Goal: Information Seeking & Learning: Learn about a topic

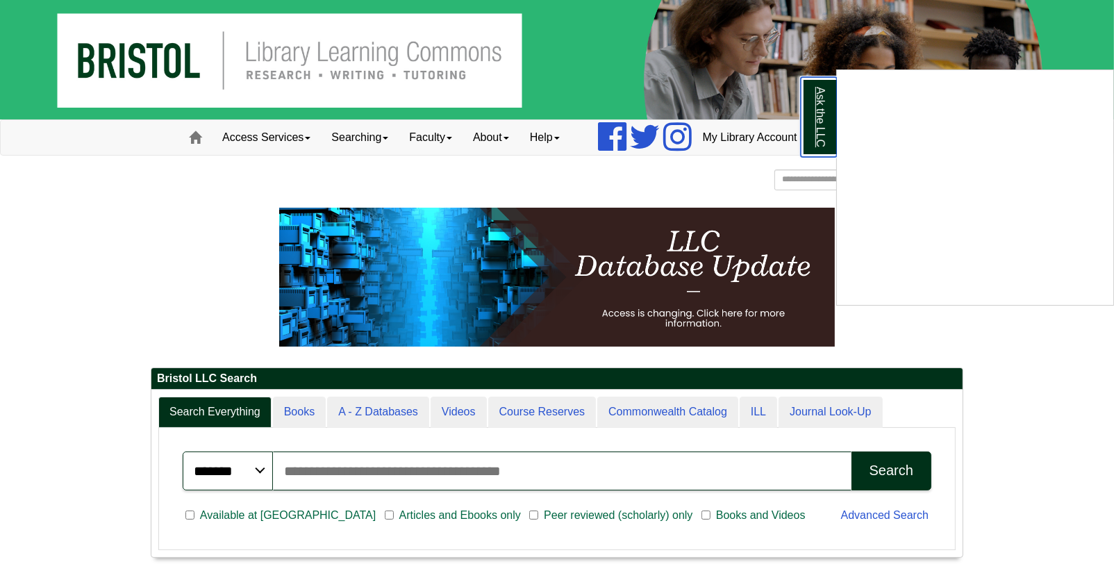
click at [821, 119] on link "Ask the LLC" at bounding box center [818, 117] width 36 height 80
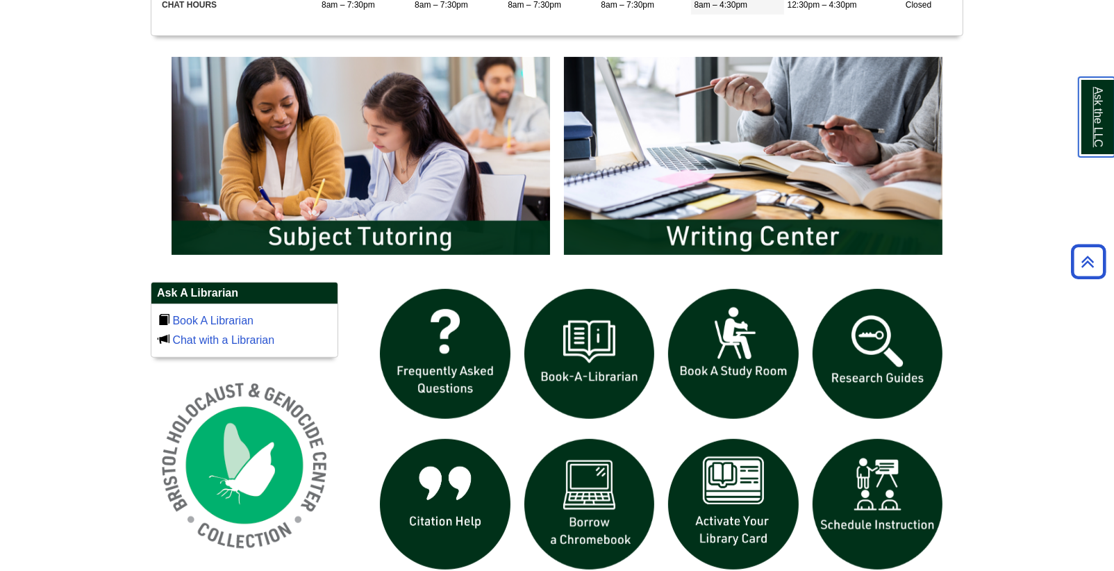
scroll to position [719, 0]
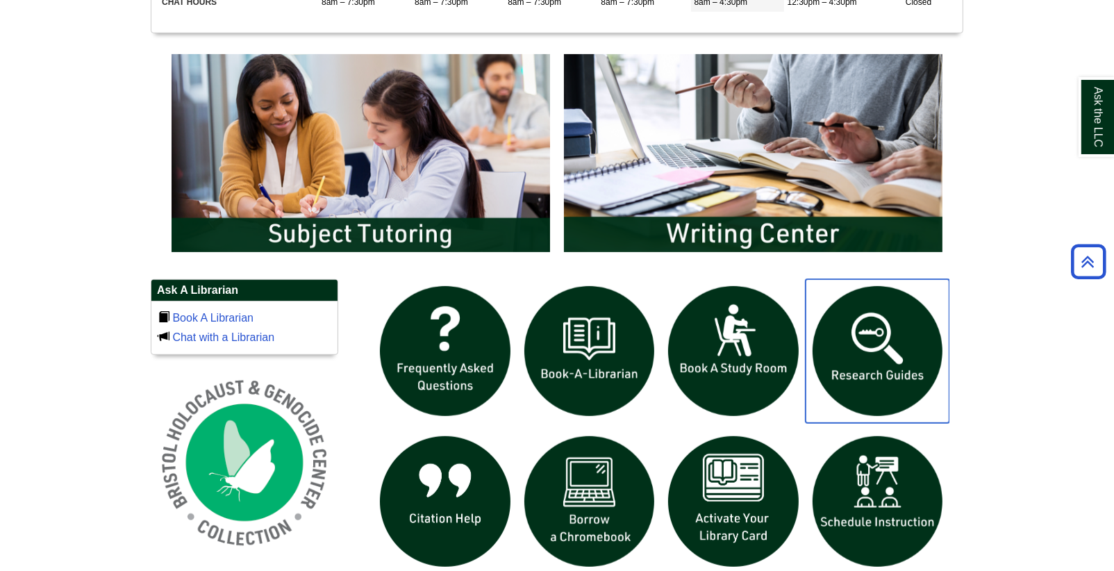
click at [882, 358] on img "slideshow" at bounding box center [877, 351] width 144 height 144
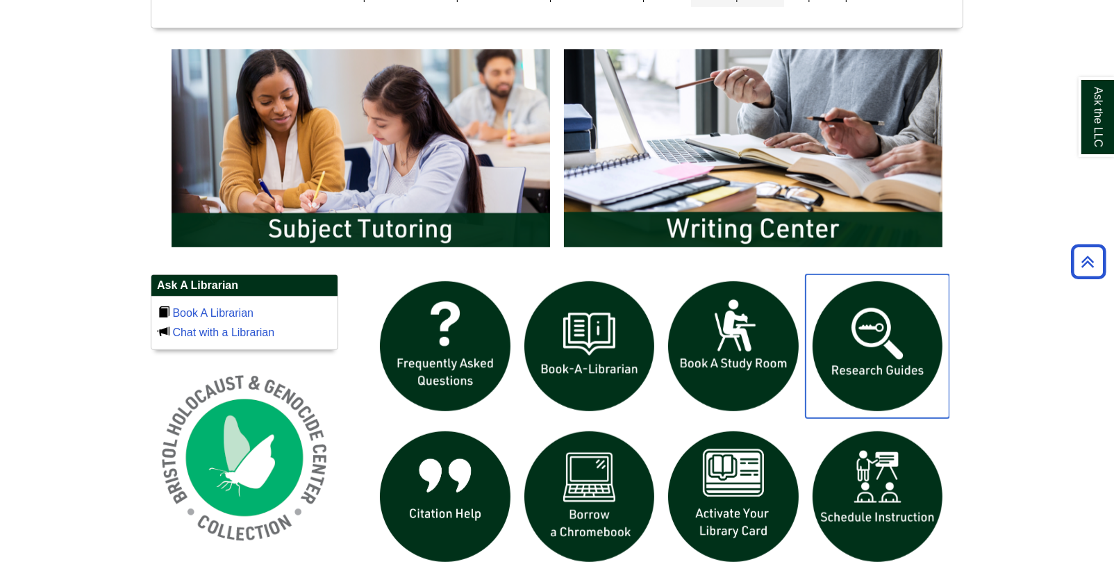
scroll to position [724, 0]
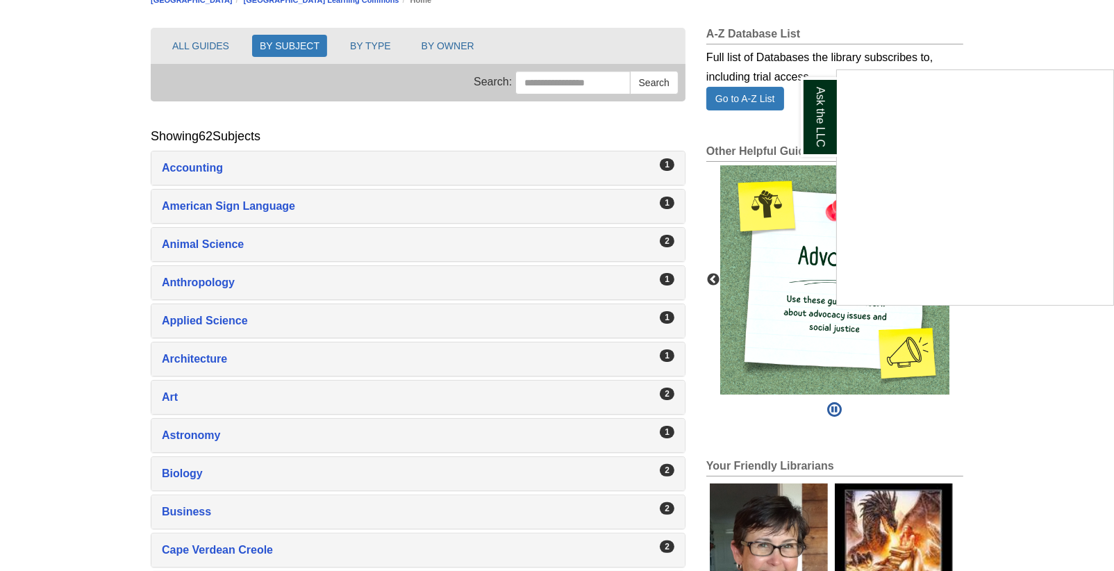
scroll to position [181, 0]
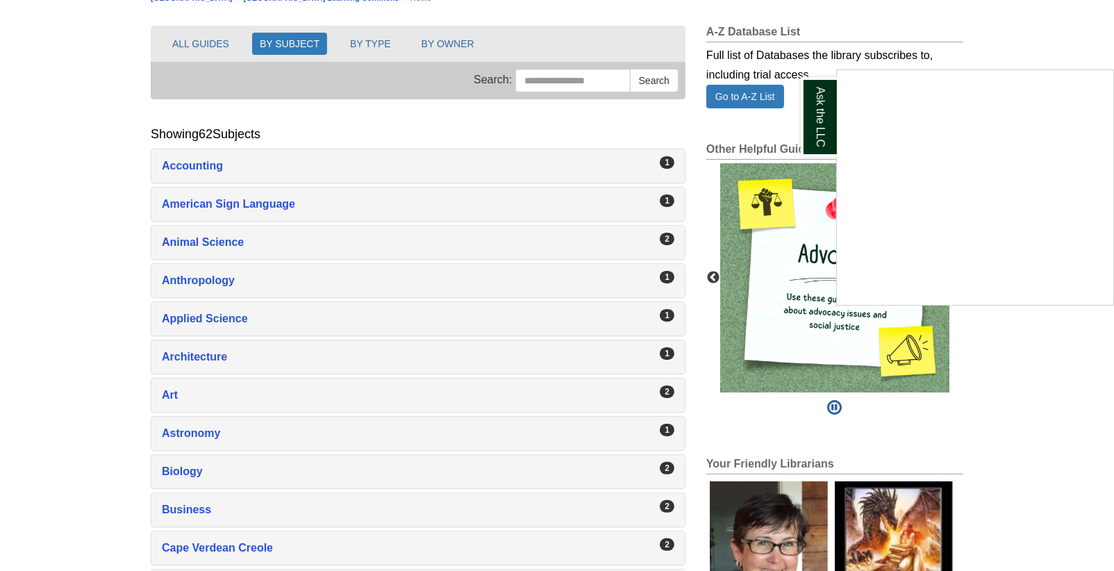
click at [565, 235] on div "Ask the LLC" at bounding box center [557, 285] width 1114 height 571
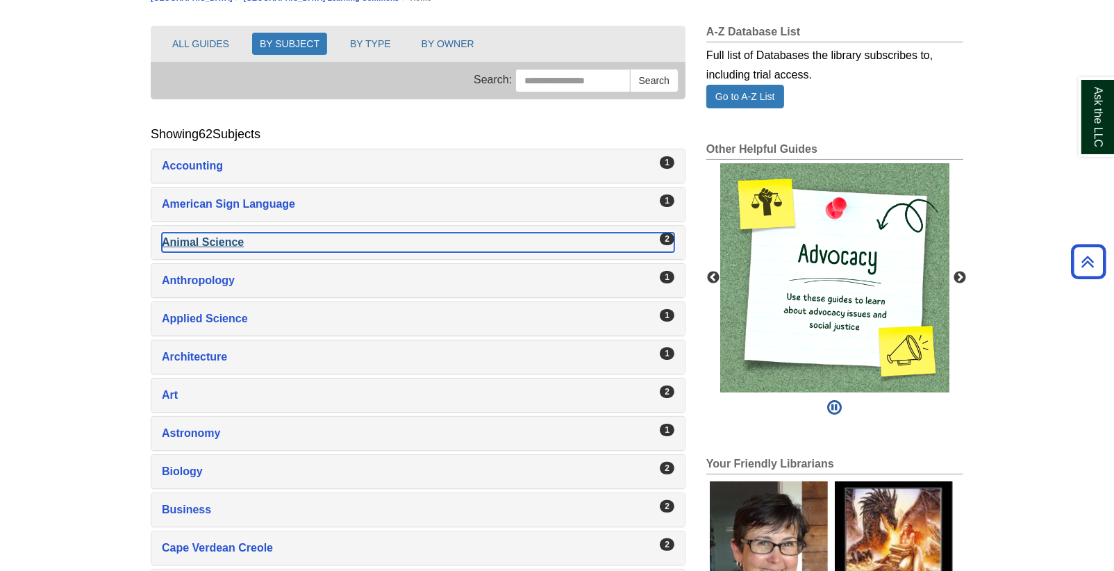
click at [207, 239] on div "Animal Science , 2 guides" at bounding box center [418, 242] width 512 height 19
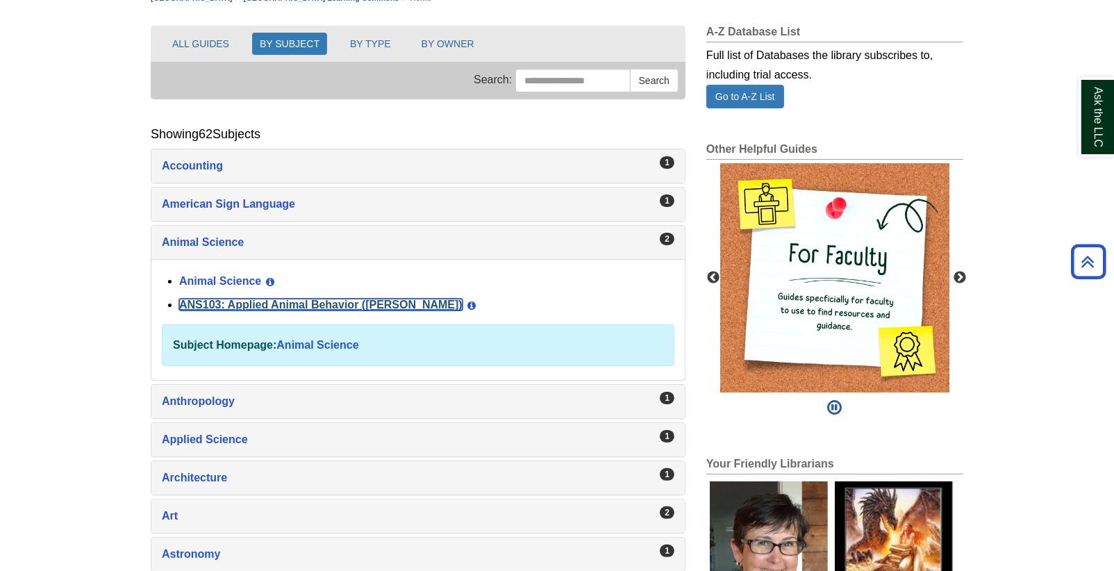
click at [228, 303] on link "ANS103: Applied Animal Behavior ([PERSON_NAME])" at bounding box center [320, 305] width 283 height 12
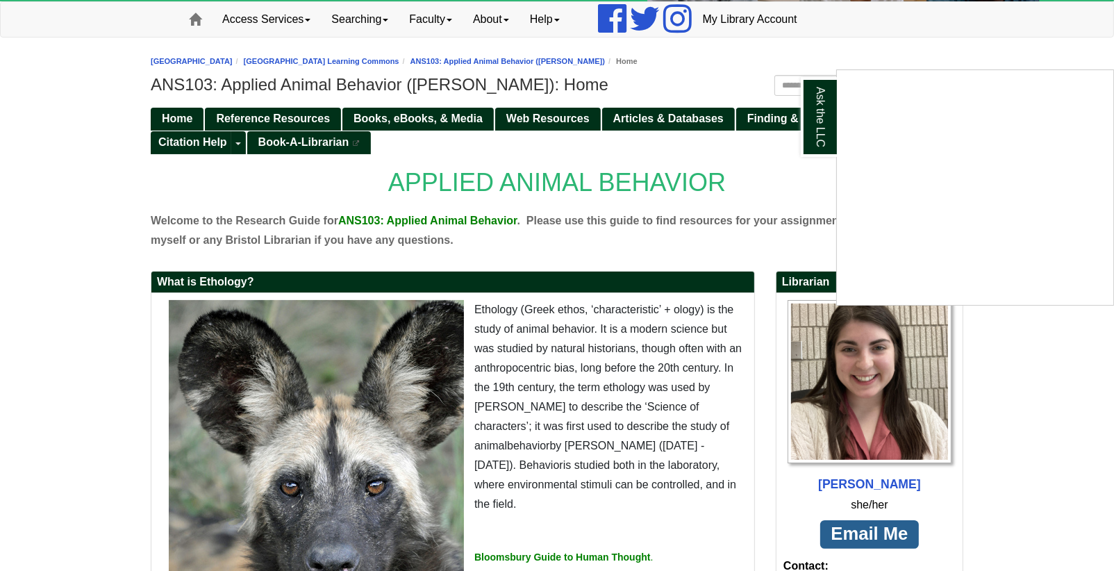
scroll to position [119, 0]
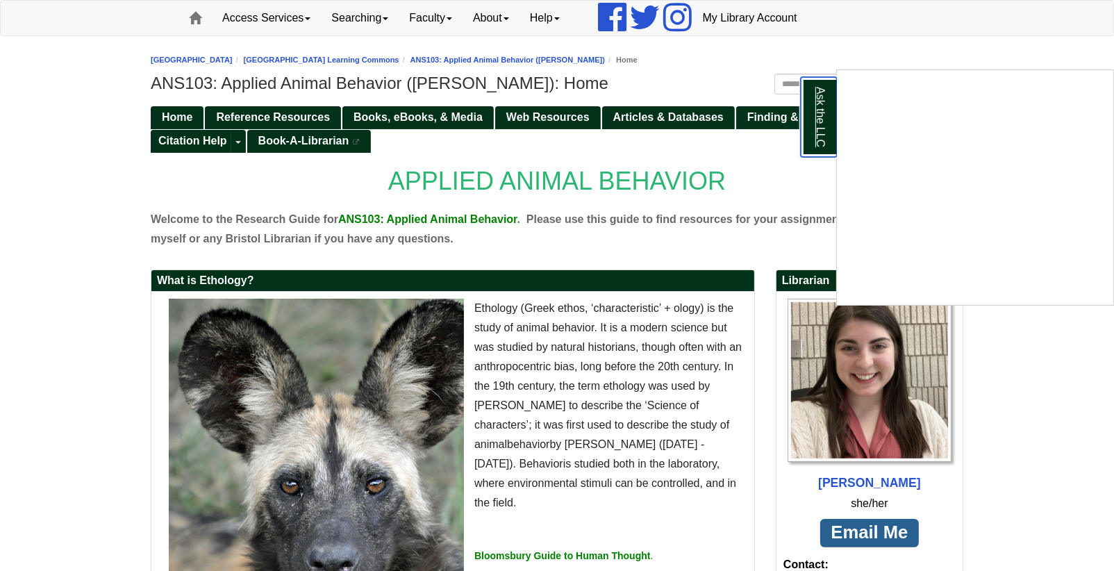
click at [820, 135] on link "Ask the LLC" at bounding box center [818, 117] width 36 height 80
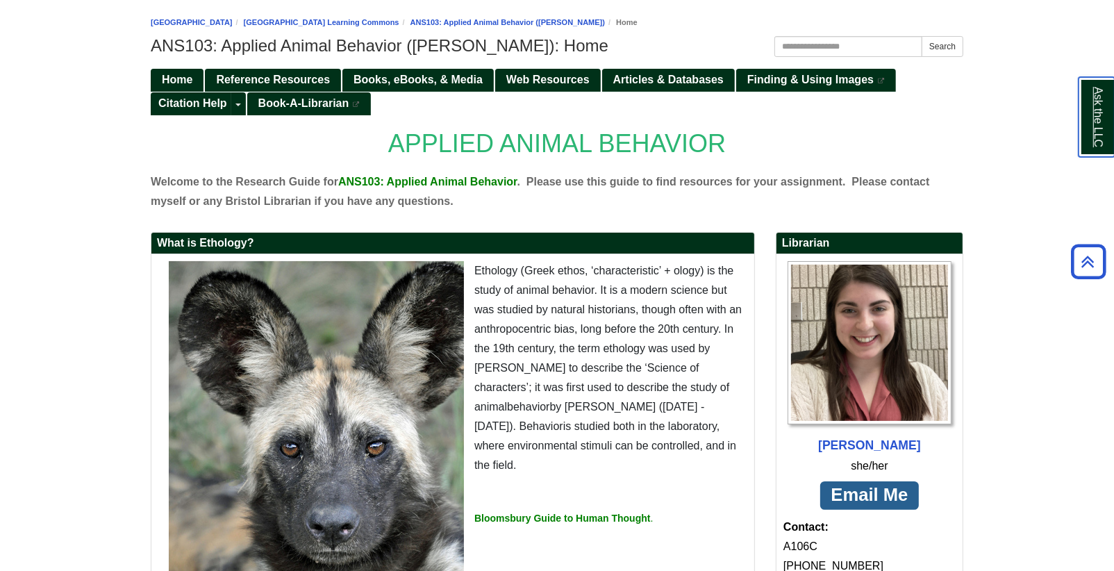
scroll to position [144, 0]
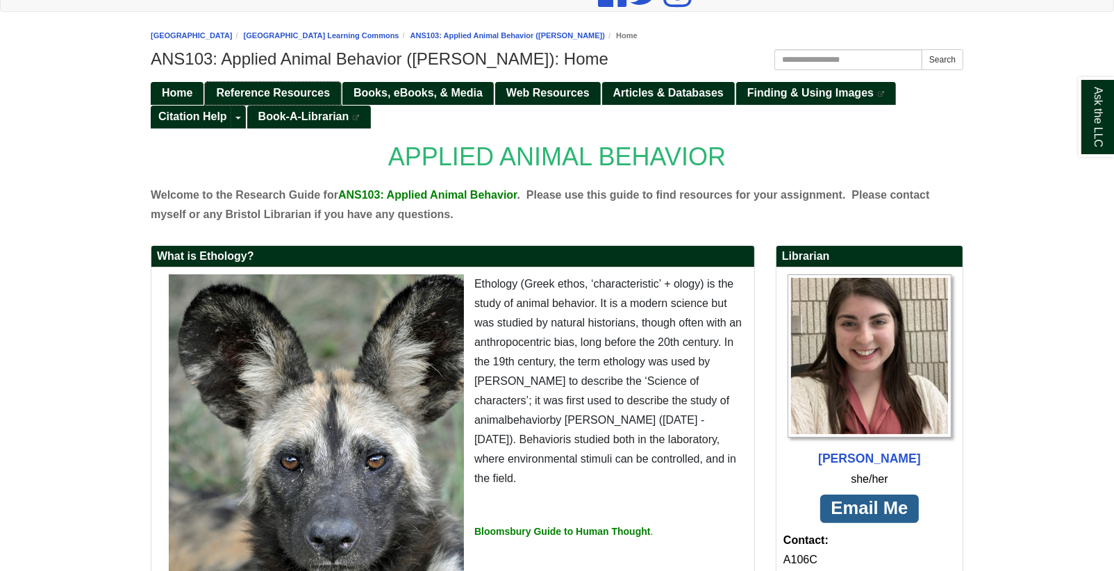
click at [317, 87] on span "Reference Resources" at bounding box center [273, 93] width 114 height 12
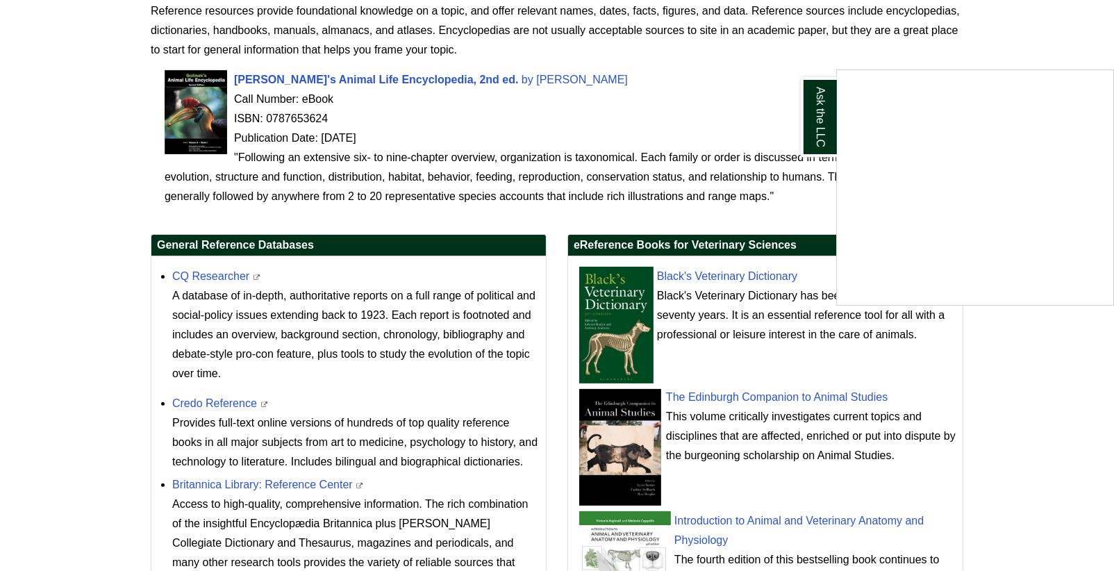
scroll to position [328, 0]
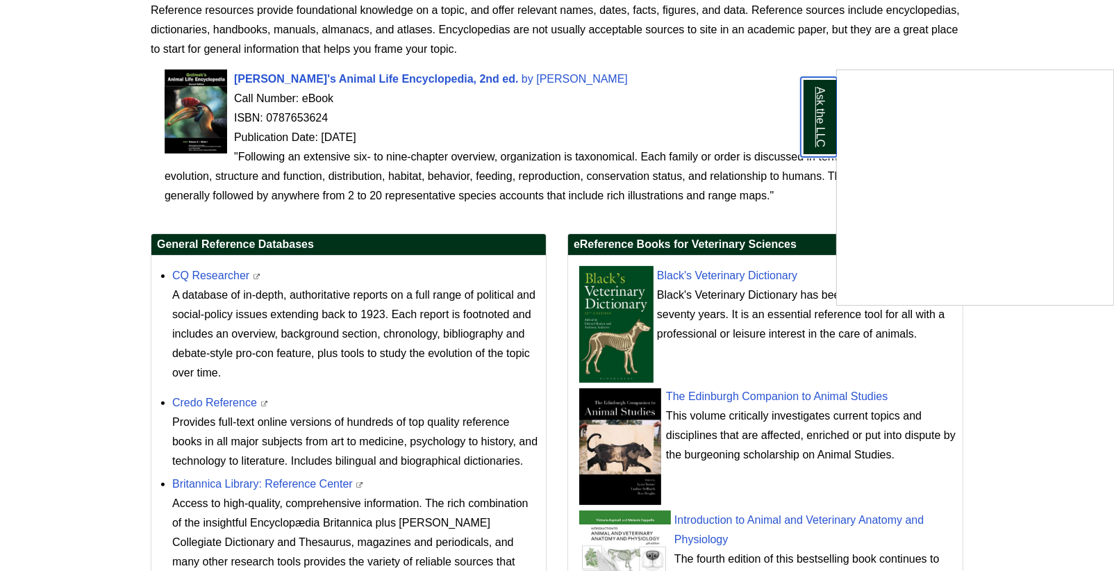
click at [814, 134] on link "Ask the LLC" at bounding box center [818, 117] width 36 height 80
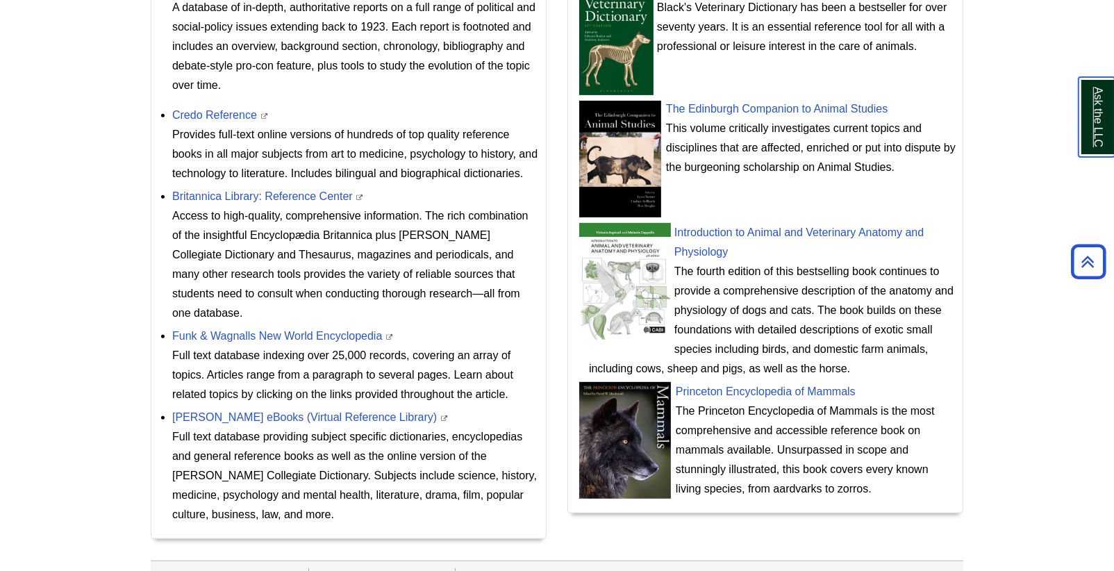
scroll to position [657, 0]
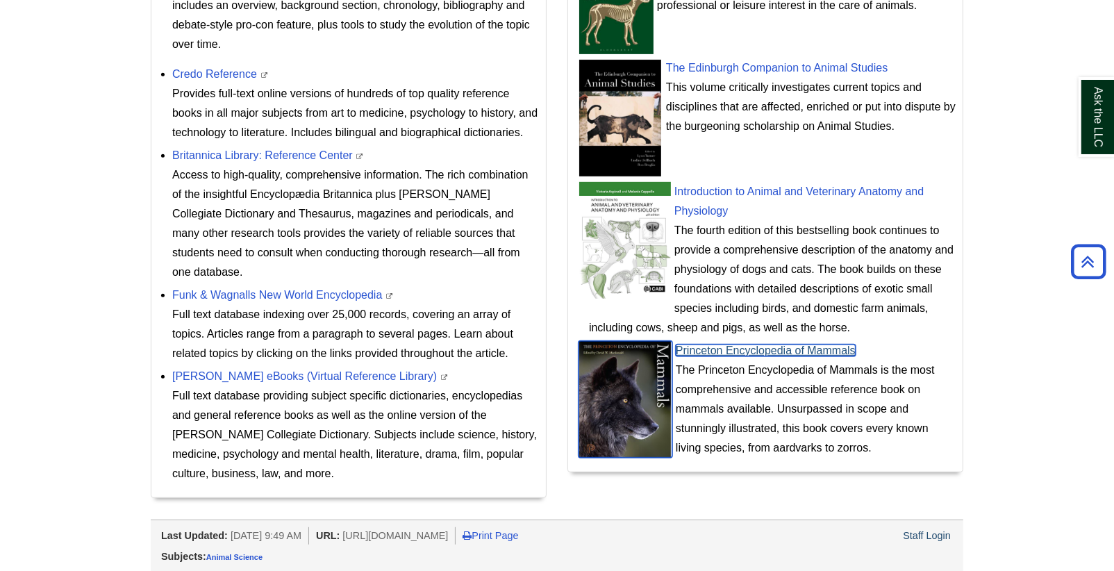
click at [765, 345] on link "Princeton Encyclopedia of Mammals" at bounding box center [765, 350] width 180 height 12
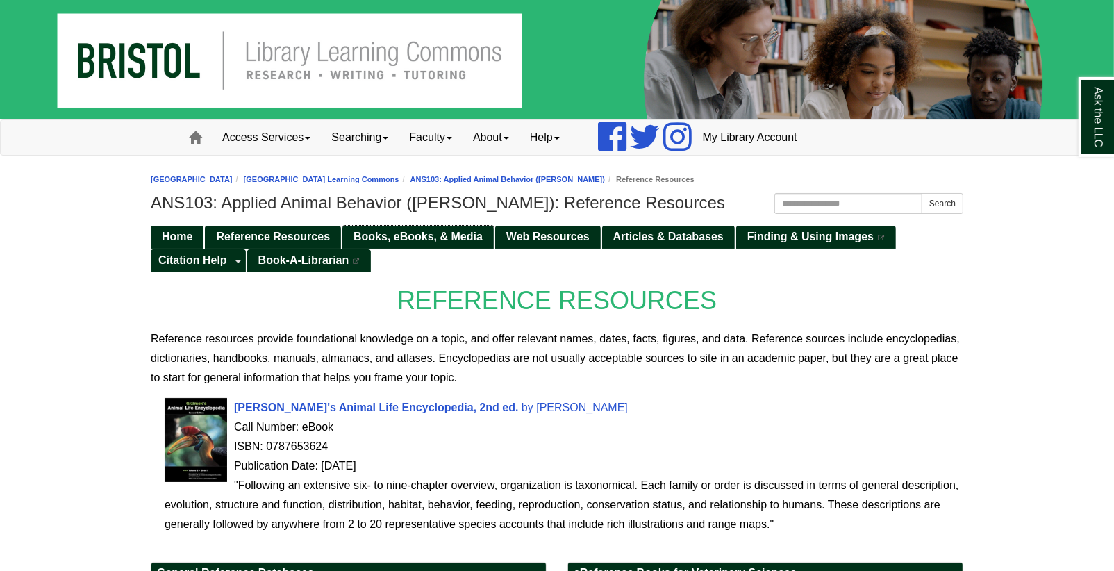
click at [369, 231] on span "Books, eBooks, & Media" at bounding box center [417, 236] width 129 height 12
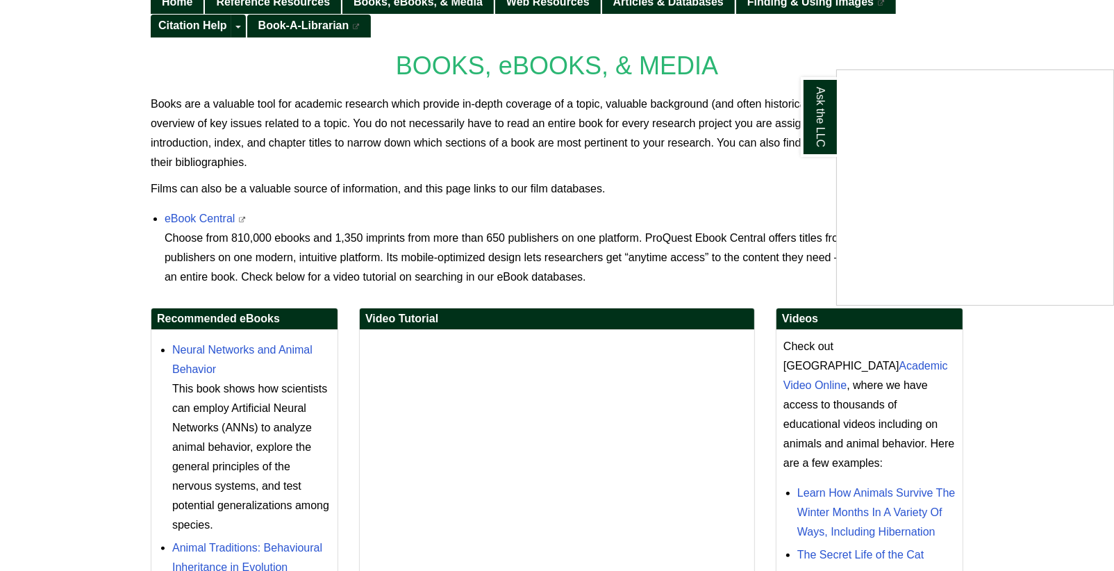
scroll to position [246, 0]
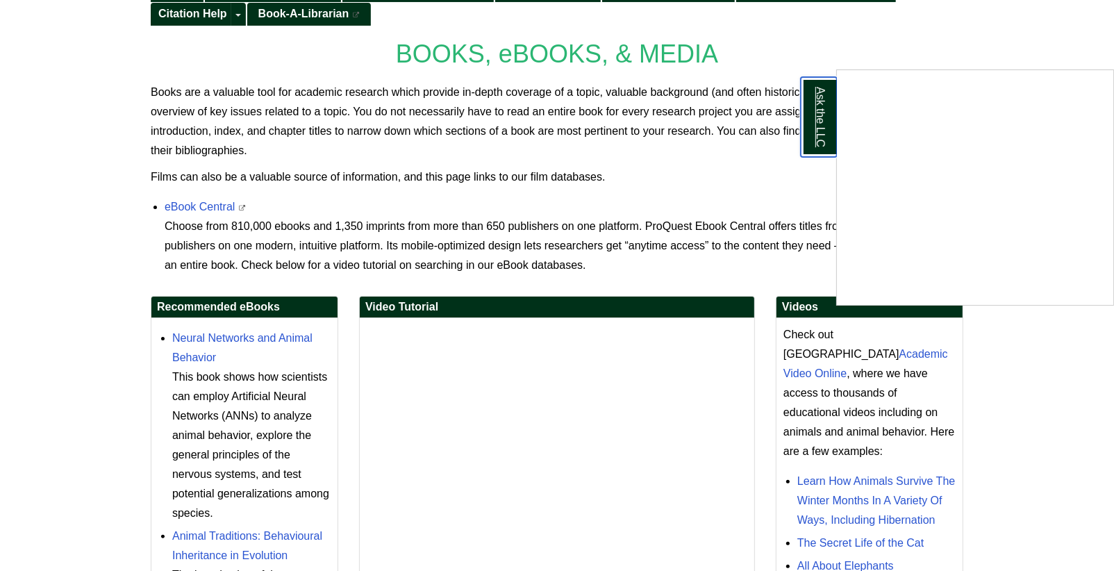
click at [812, 141] on link "Ask the LLC" at bounding box center [818, 117] width 36 height 80
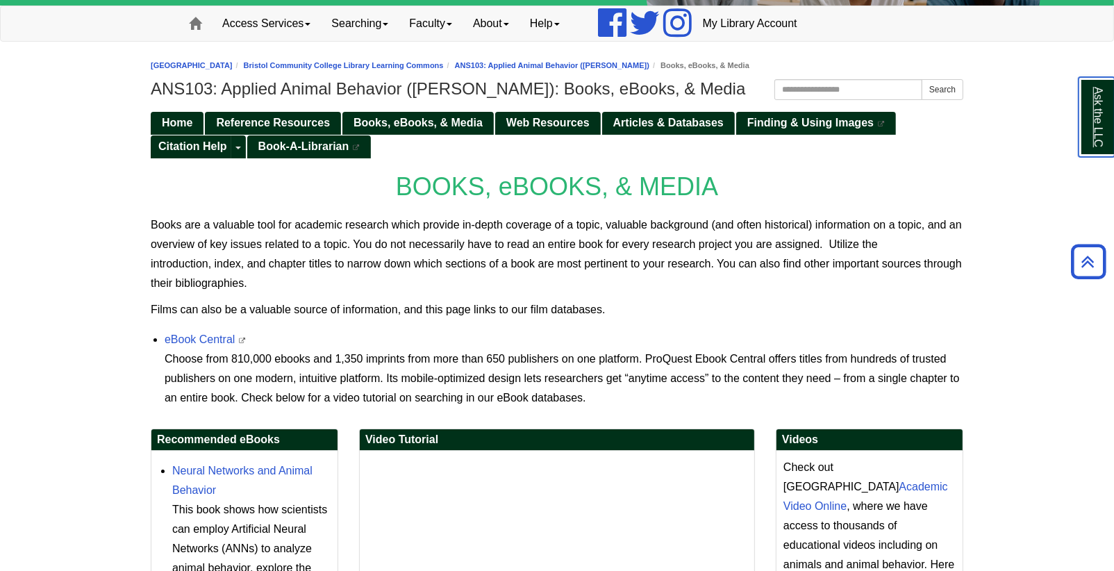
scroll to position [109, 0]
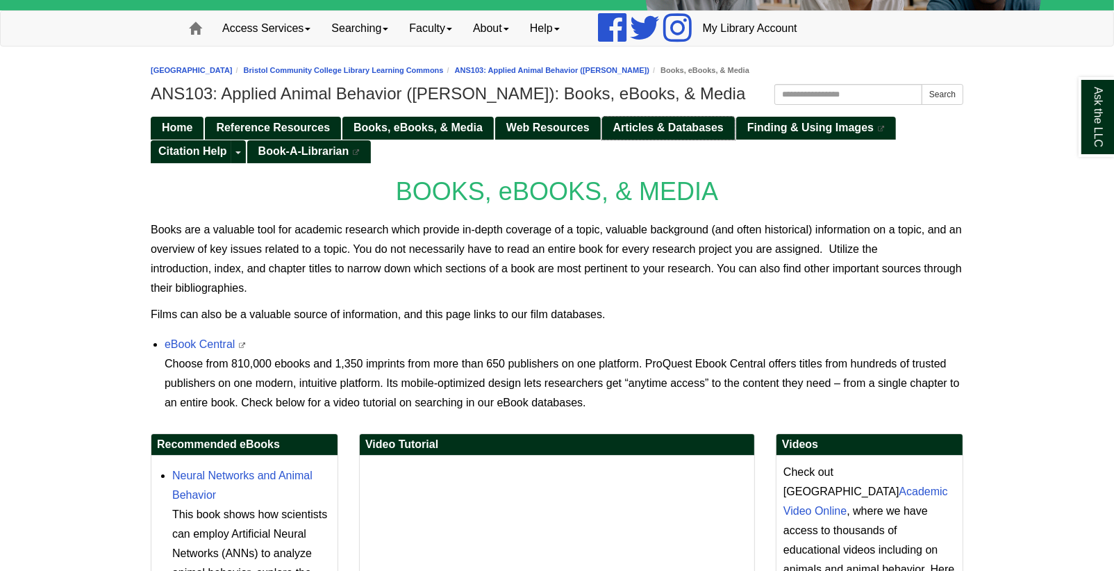
click at [620, 126] on span "Articles & Databases" at bounding box center [668, 127] width 110 height 12
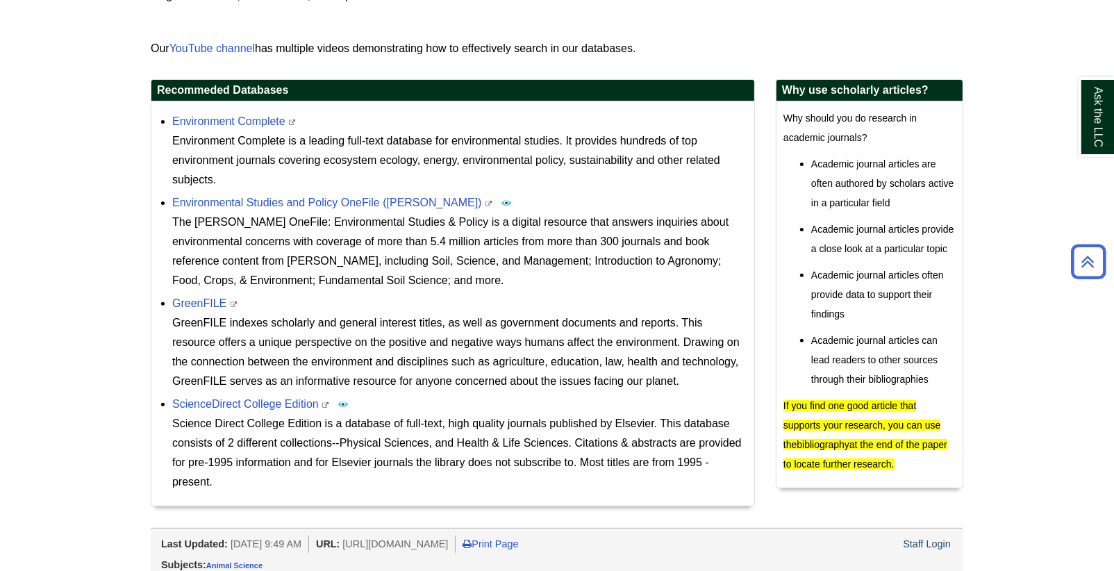
scroll to position [410, 0]
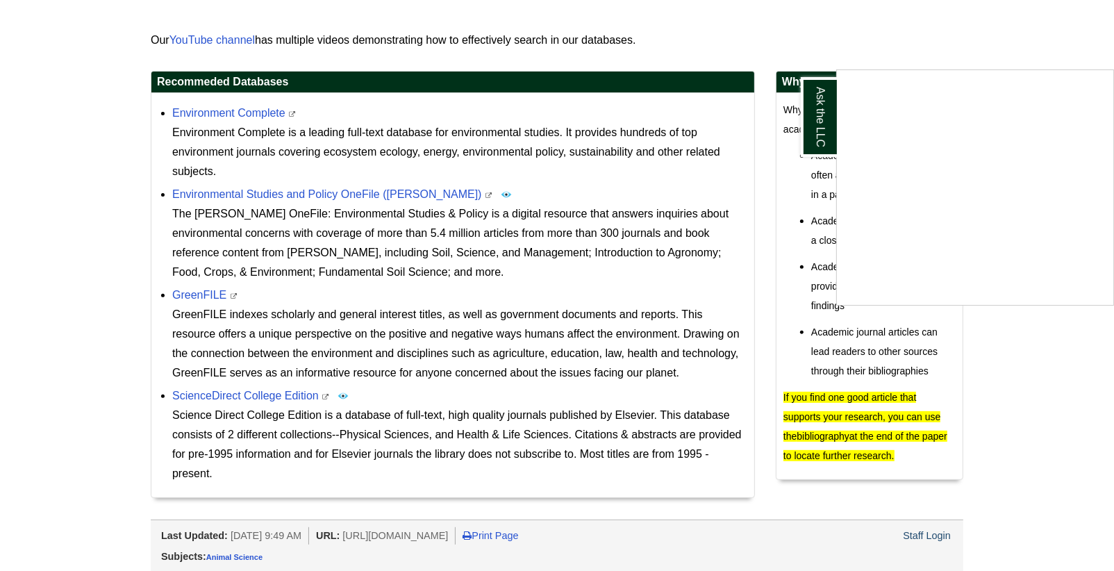
click at [231, 114] on div "Ask the LLC" at bounding box center [557, 285] width 1114 height 571
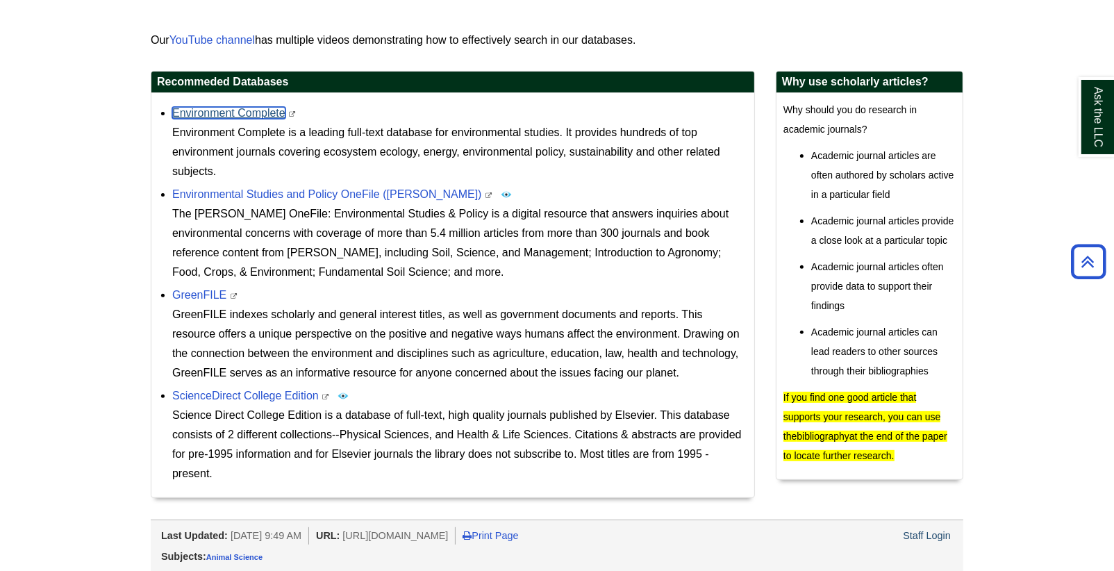
click at [231, 114] on link "Environment Complete" at bounding box center [228, 113] width 113 height 12
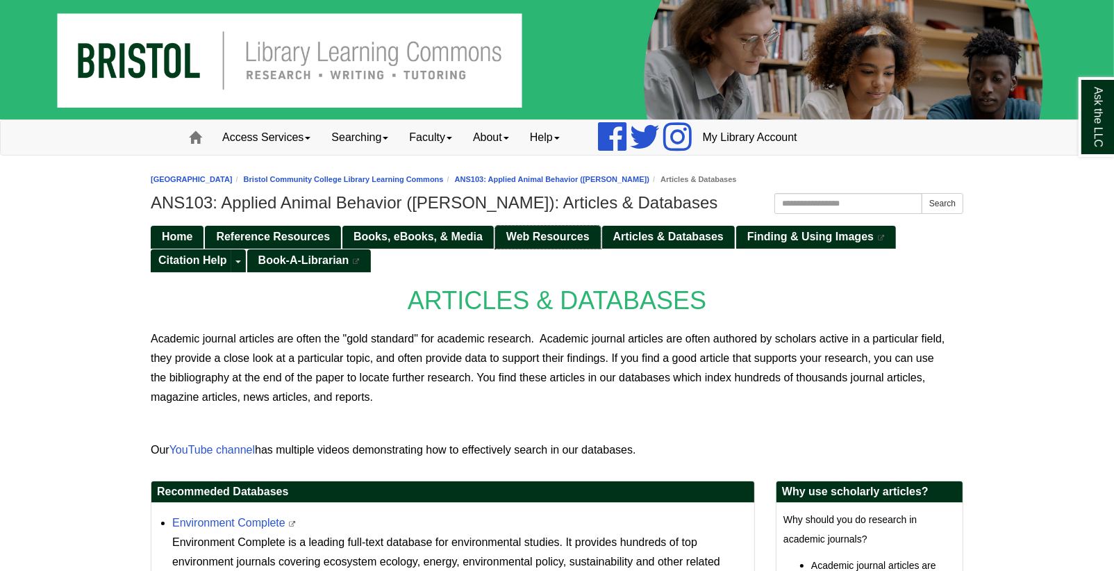
click at [561, 237] on span "Web Resources" at bounding box center [547, 236] width 83 height 12
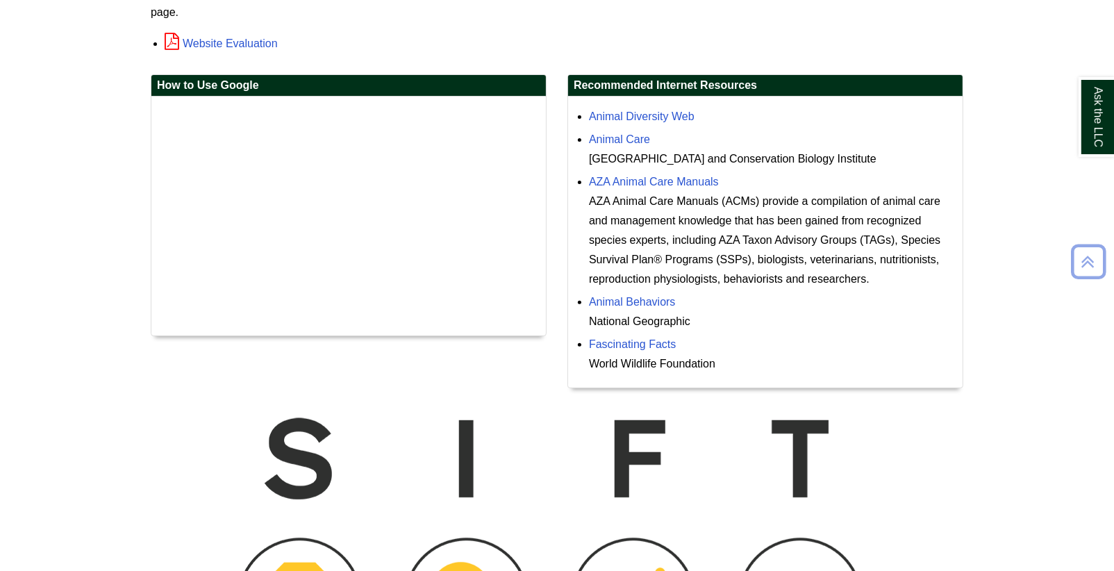
scroll to position [365, 0]
click at [603, 133] on link "Animal Care" at bounding box center [619, 139] width 61 height 12
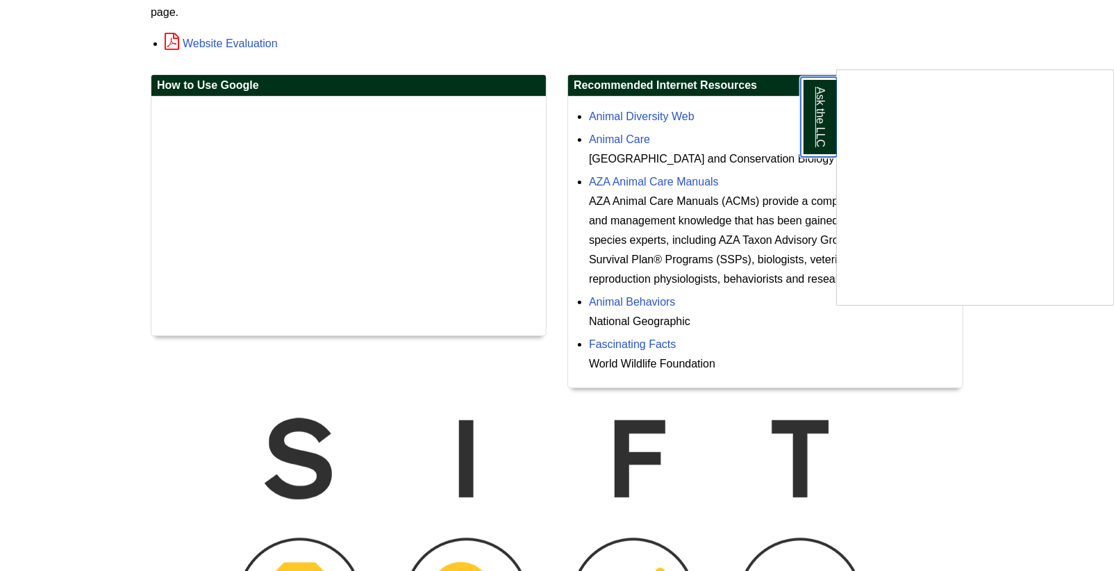
click at [828, 135] on link "Ask the LLC" at bounding box center [818, 117] width 36 height 80
